Goal: Information Seeking & Learning: Learn about a topic

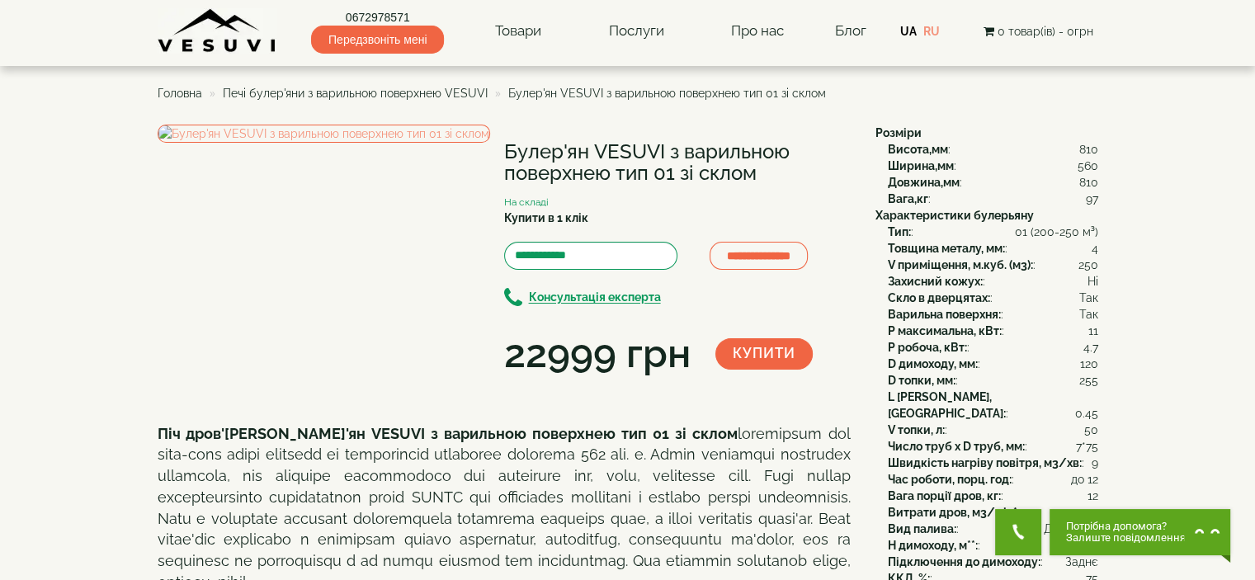
click at [422, 103] on ul "Головна Печі булер'яни з варильною поверхнею VESUVI Булер'ян VESUVI з варильною…" at bounding box center [628, 93] width 940 height 30
click at [422, 97] on span "Печі булер'яни з варильною поверхнею VESUVI" at bounding box center [355, 93] width 265 height 13
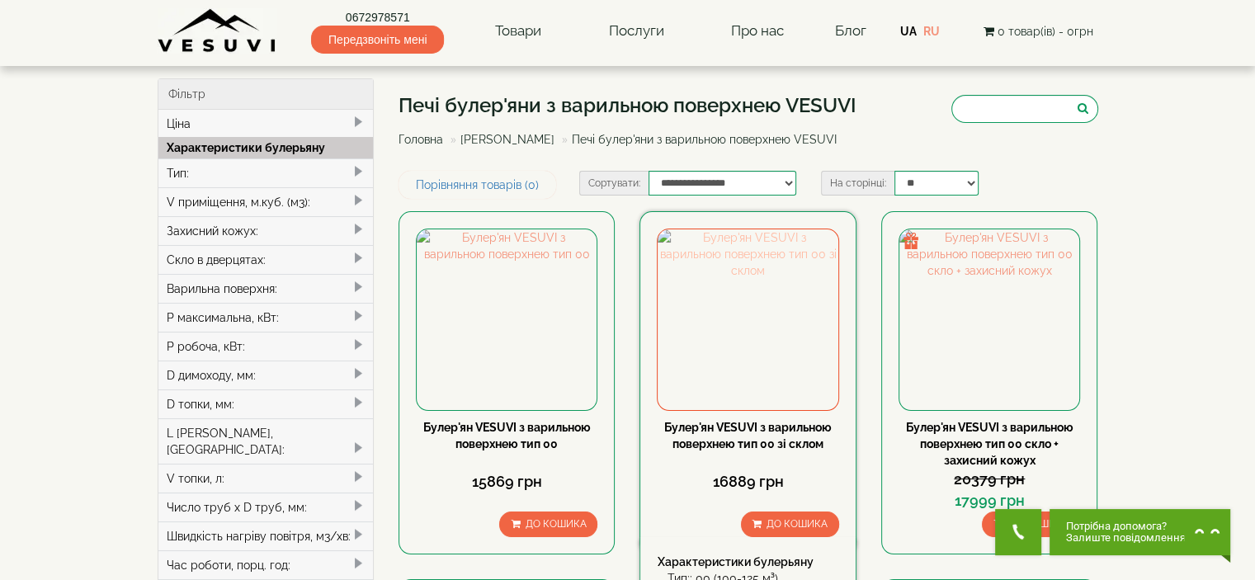
click at [716, 321] on img at bounding box center [748, 319] width 180 height 180
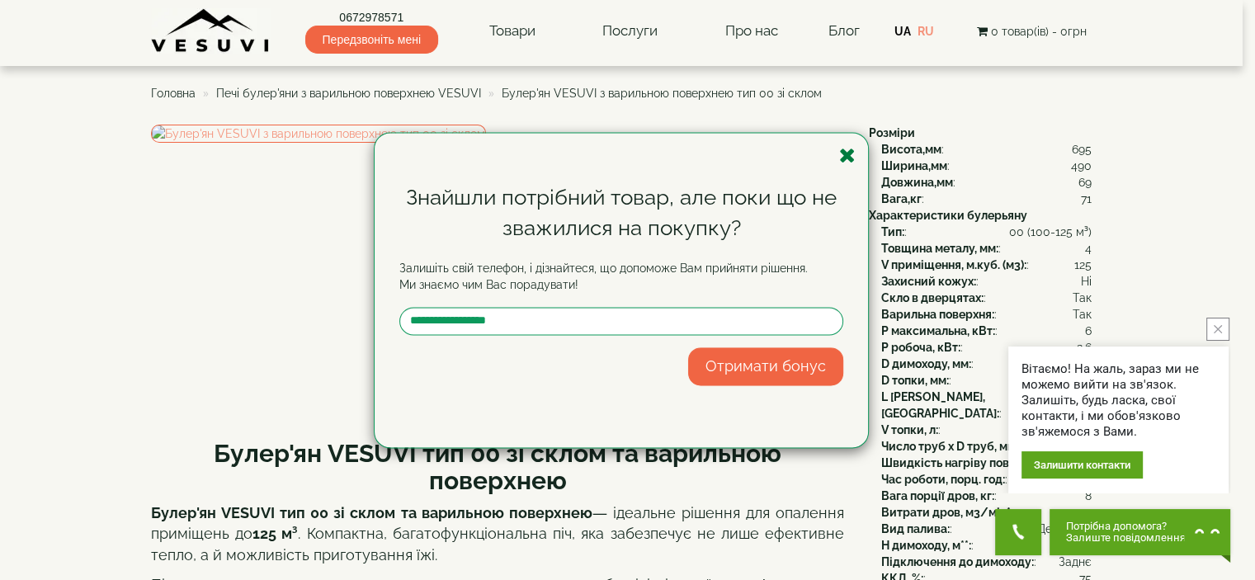
click at [852, 151] on icon "button" at bounding box center [847, 155] width 16 height 21
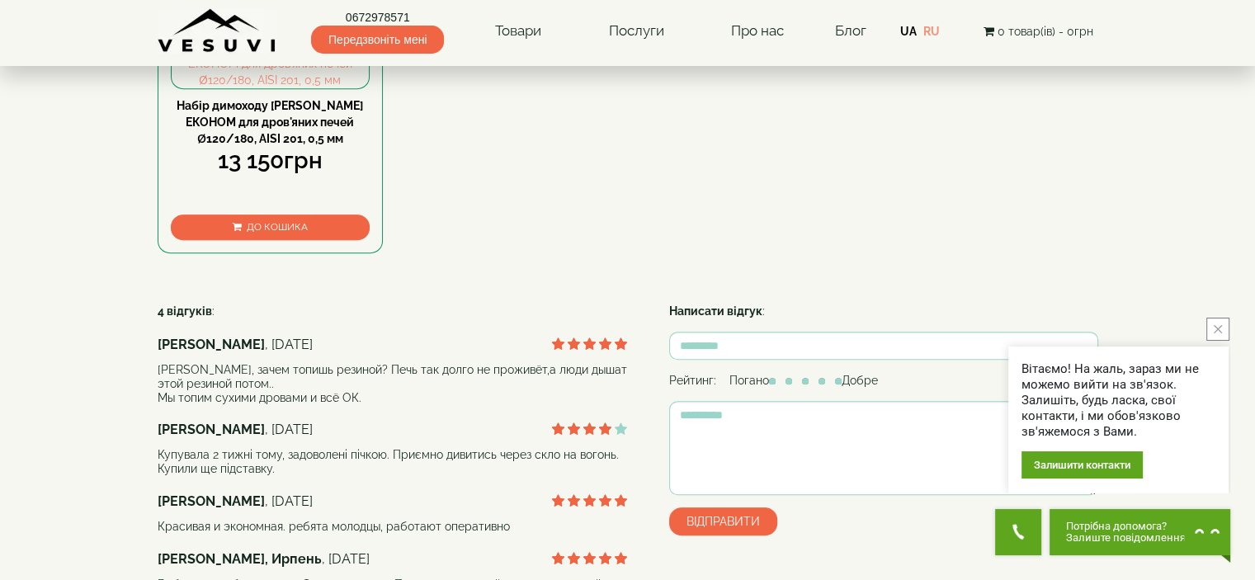
scroll to position [1072, 0]
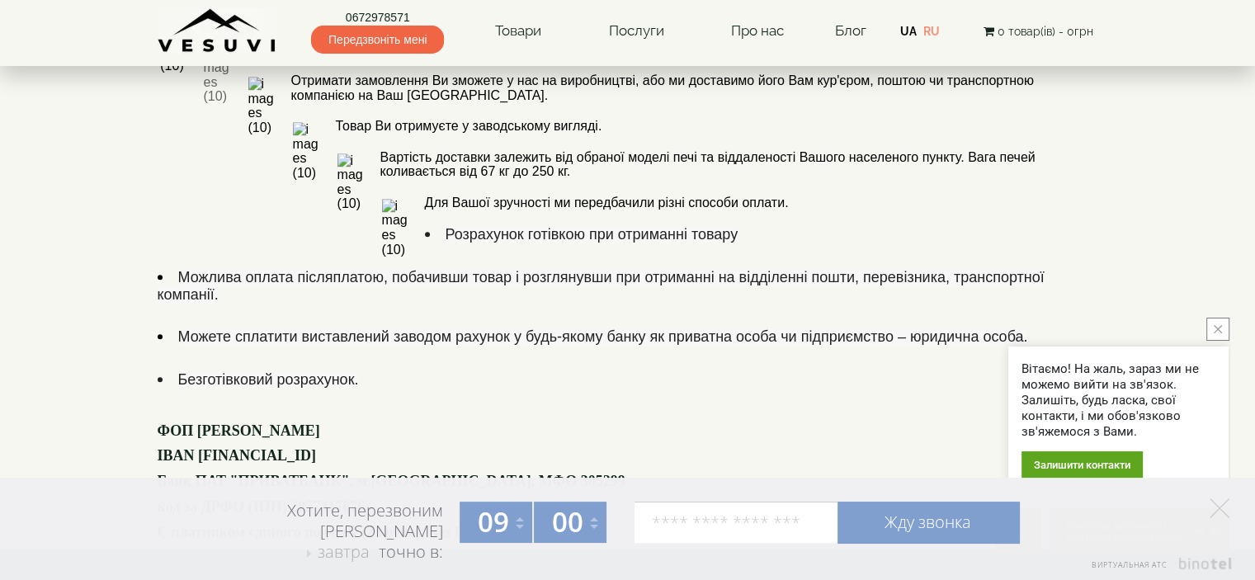
scroll to position [1069, 0]
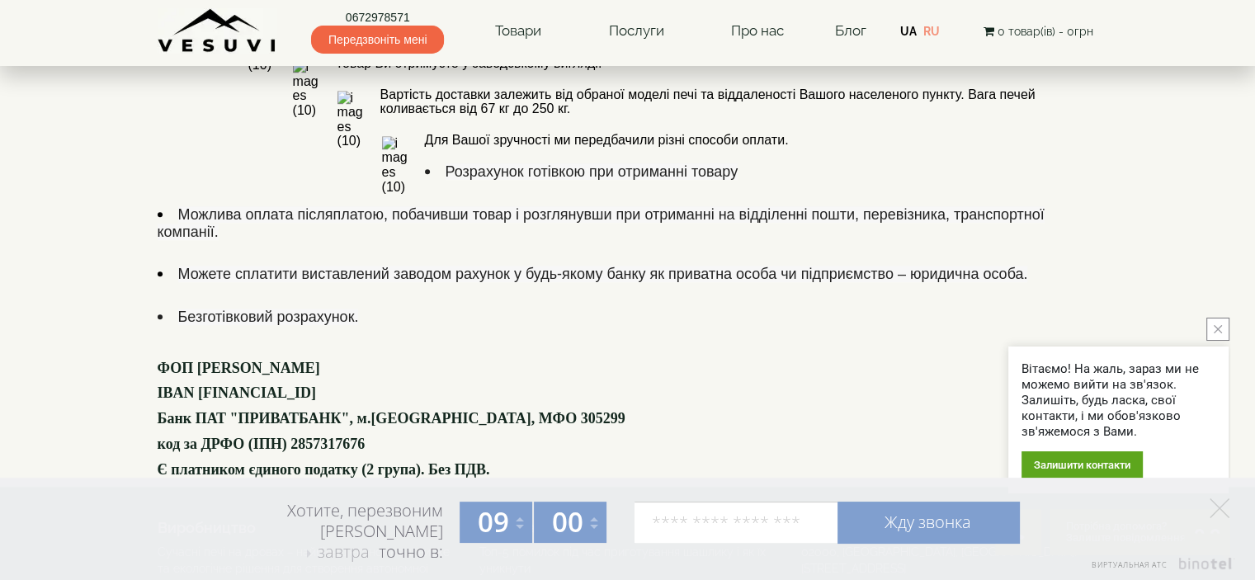
click at [1214, 328] on icon "close button" at bounding box center [1218, 329] width 8 height 8
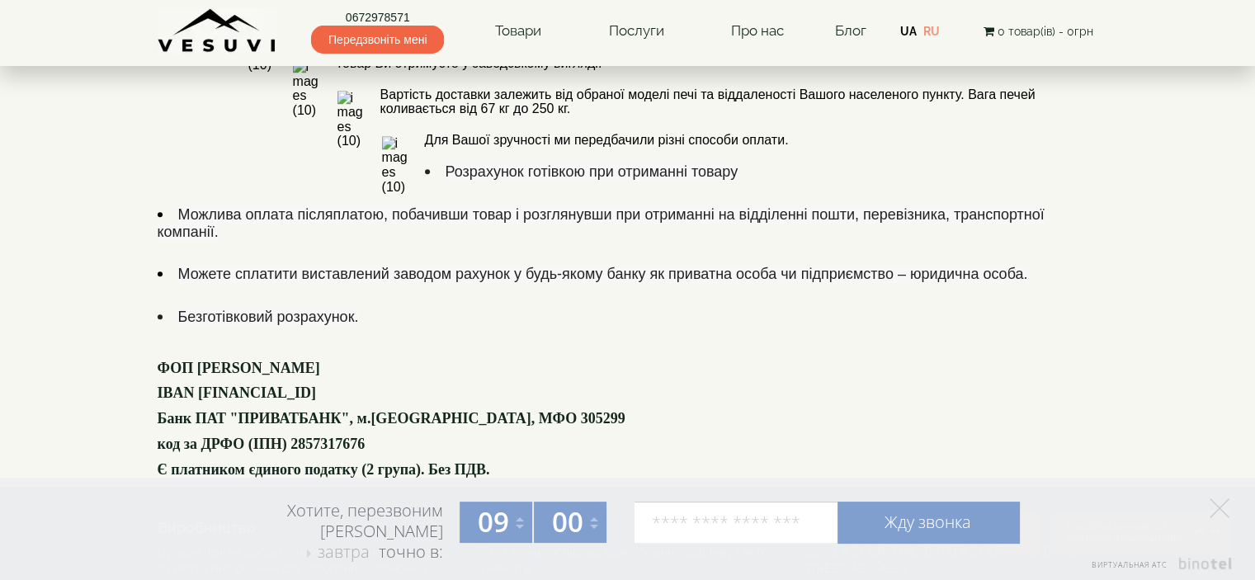
click at [949, 544] on div "02000, [GEOGRAPHIC_DATA], [GEOGRAPHIC_DATA]. [STREET_ADDRESS]" at bounding box center [949, 560] width 297 height 33
copy div "02000, [GEOGRAPHIC_DATA], [GEOGRAPHIC_DATA]. [STREET_ADDRESS]"
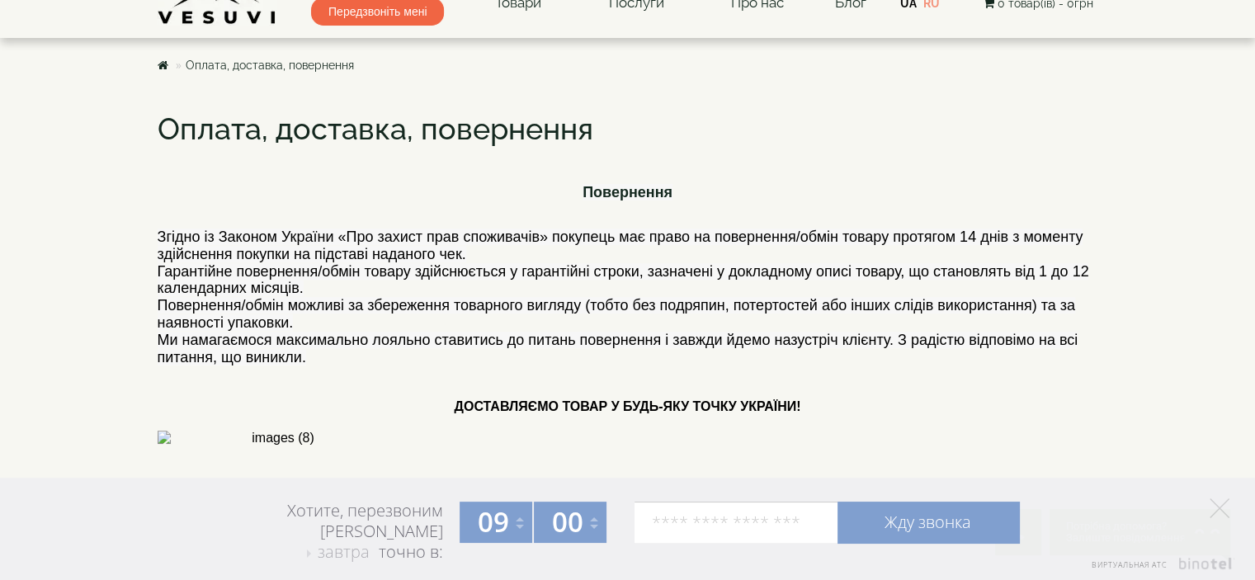
scroll to position [0, 0]
